Goal: Task Accomplishment & Management: Manage account settings

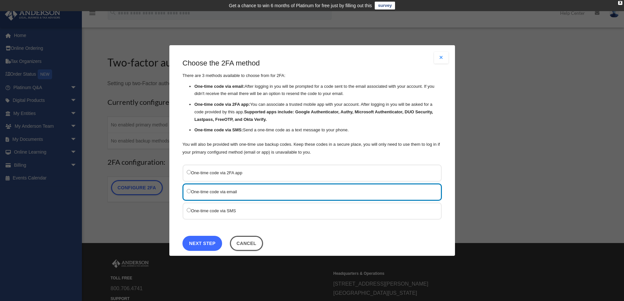
click at [209, 243] on link "Next Step" at bounding box center [202, 243] width 40 height 15
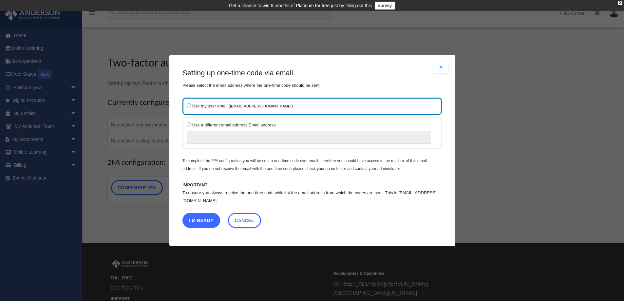
click at [203, 219] on button "I'm Ready" at bounding box center [201, 220] width 38 height 15
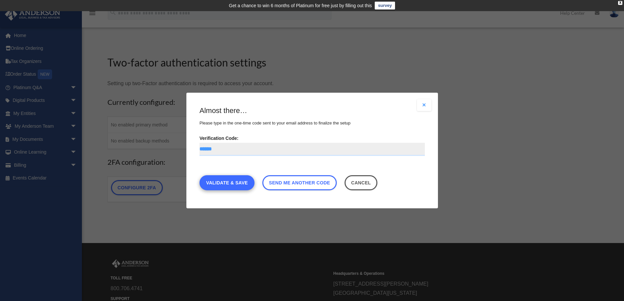
type input "******"
click at [230, 181] on link "Validate & Save" at bounding box center [227, 182] width 55 height 15
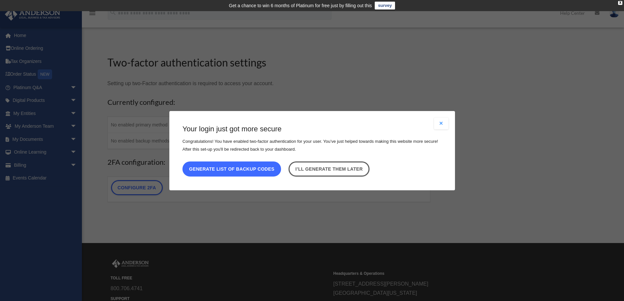
click at [262, 168] on button "Generate list of backup codes" at bounding box center [231, 168] width 99 height 15
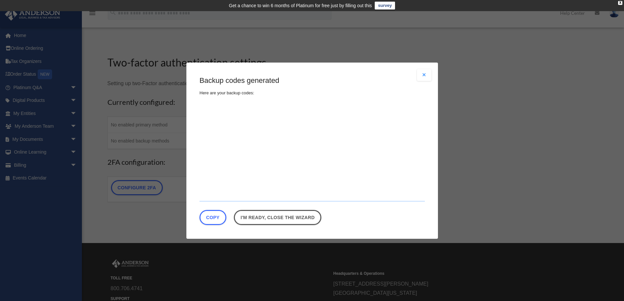
type textarea "**********"
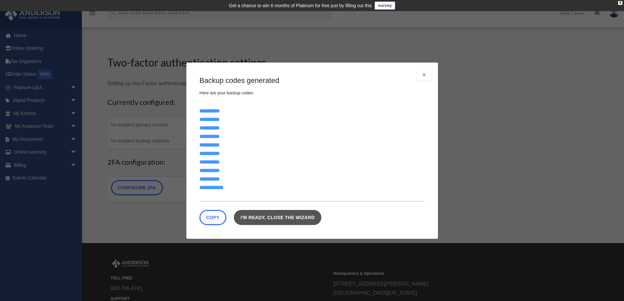
click at [283, 217] on link "I'm ready, close the wizard" at bounding box center [277, 217] width 87 height 15
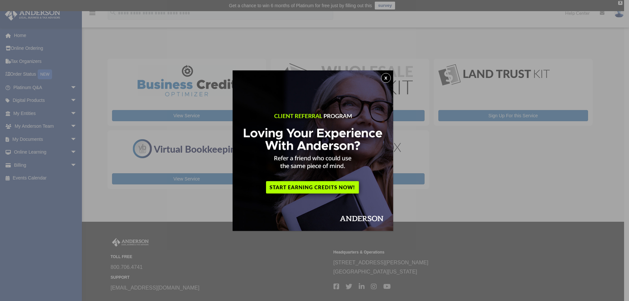
click at [388, 78] on button "x" at bounding box center [386, 78] width 10 height 10
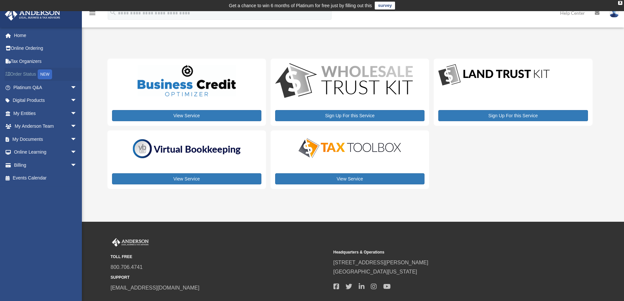
click at [47, 73] on div "NEW" at bounding box center [45, 74] width 14 height 10
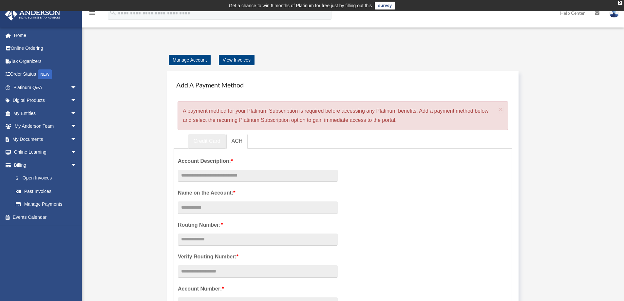
click at [204, 141] on link "Credit Card" at bounding box center [206, 141] width 37 height 15
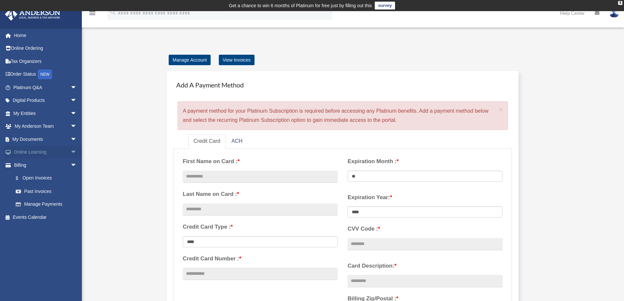
click at [27, 152] on link "Online Learning arrow_drop_down" at bounding box center [46, 152] width 82 height 13
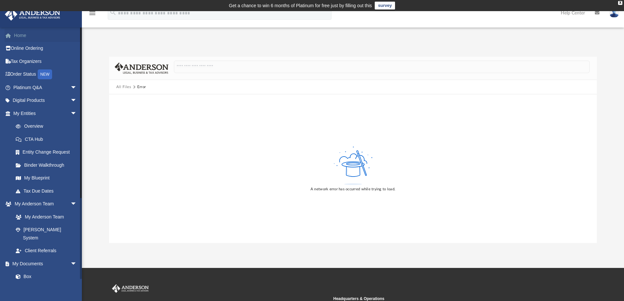
click at [16, 36] on link "Home" at bounding box center [46, 35] width 82 height 13
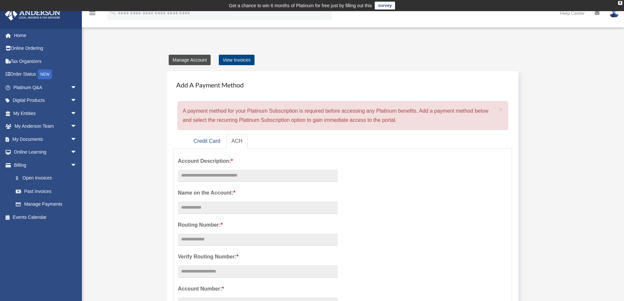
click at [195, 58] on link "Manage Account" at bounding box center [190, 60] width 42 height 10
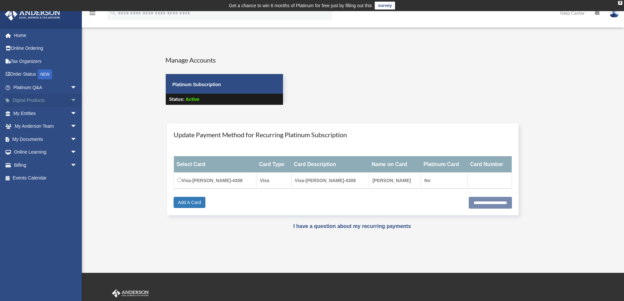
click at [32, 100] on link "Digital Products arrow_drop_down" at bounding box center [46, 100] width 82 height 13
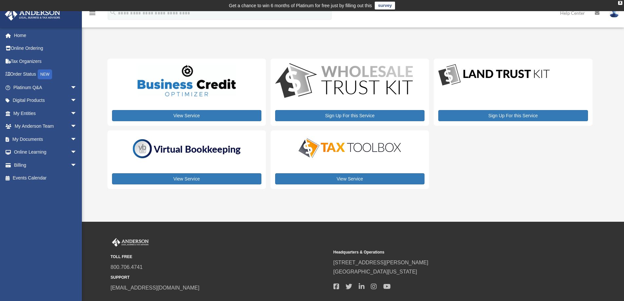
click at [352, 149] on img at bounding box center [350, 148] width 115 height 23
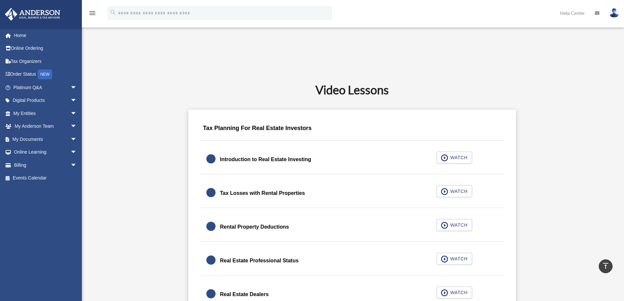
scroll to position [360, 0]
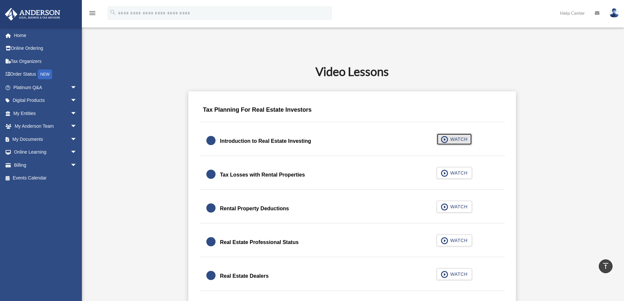
click at [449, 137] on span "WATCH" at bounding box center [457, 139] width 19 height 7
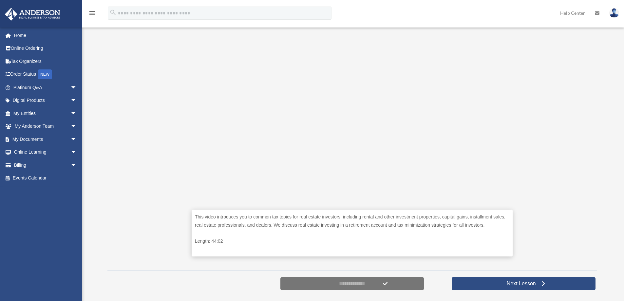
scroll to position [164, 0]
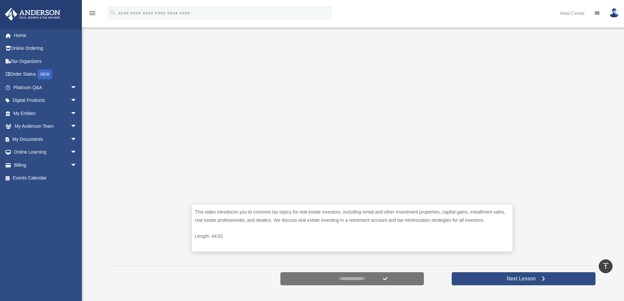
click at [129, 121] on div "This video introduces you to common tax topics for real estate investors, inclu…" at bounding box center [352, 136] width 490 height 249
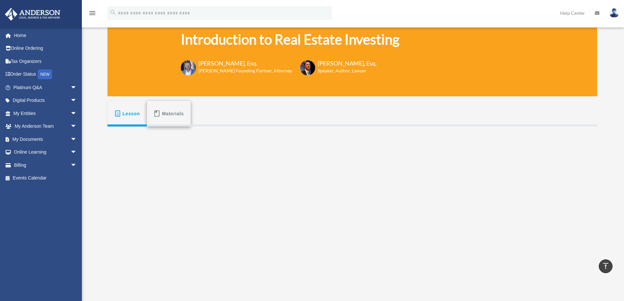
scroll to position [33, 0]
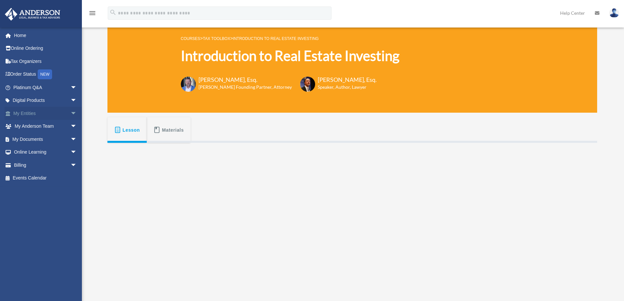
click at [41, 114] on link "My Entities arrow_drop_down" at bounding box center [46, 113] width 82 height 13
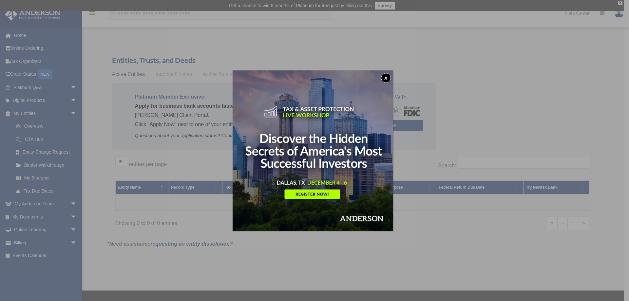
click at [388, 77] on button "x" at bounding box center [386, 78] width 10 height 10
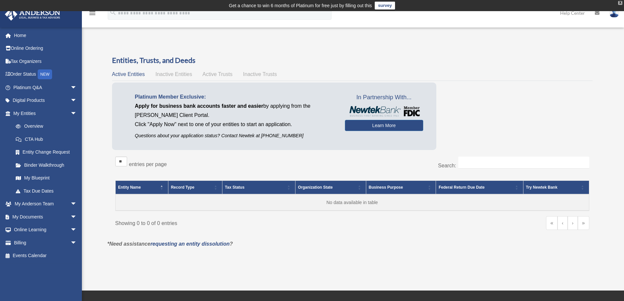
click at [622, 3] on div "X" at bounding box center [620, 3] width 4 height 4
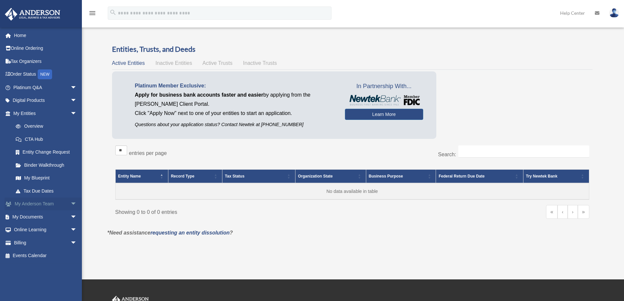
click at [37, 203] on link "My Anderson Team arrow_drop_down" at bounding box center [46, 204] width 82 height 13
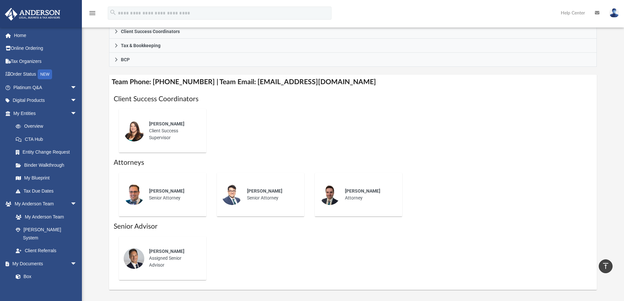
scroll to position [164, 0]
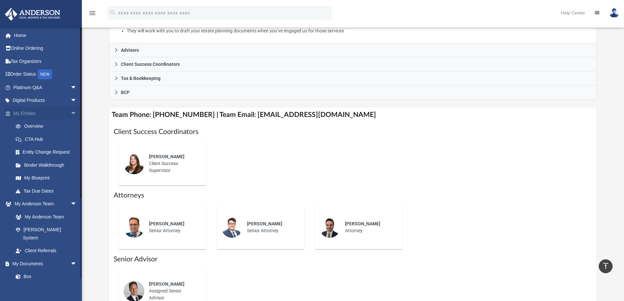
click at [70, 113] on span "arrow_drop_down" at bounding box center [76, 113] width 13 height 13
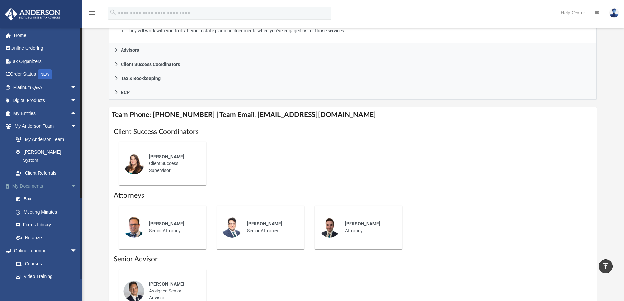
click at [70, 180] on span "arrow_drop_down" at bounding box center [76, 186] width 13 height 13
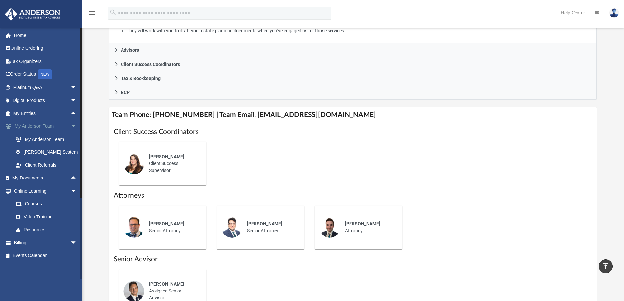
click at [70, 126] on span "arrow_drop_down" at bounding box center [76, 126] width 13 height 13
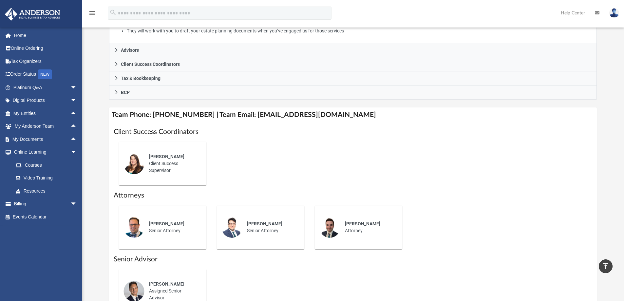
click at [30, 14] on img at bounding box center [32, 14] width 59 height 13
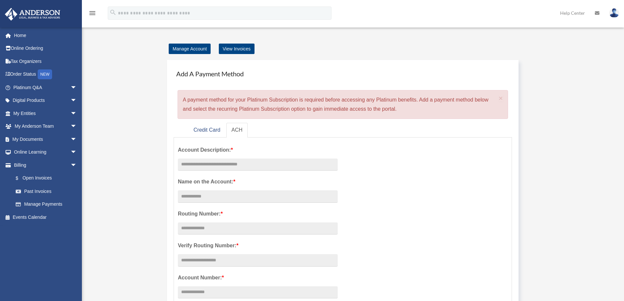
click at [615, 13] on img at bounding box center [614, 13] width 10 height 10
click at [503, 44] on link "Reset Password" at bounding box center [516, 43] width 66 height 13
click at [613, 12] on img at bounding box center [614, 13] width 10 height 10
click at [615, 13] on img at bounding box center [614, 13] width 10 height 10
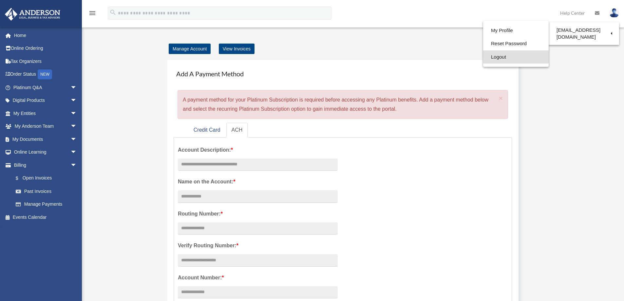
click at [487, 56] on link "Logout" at bounding box center [516, 56] width 66 height 13
